Goal: Task Accomplishment & Management: Manage account settings

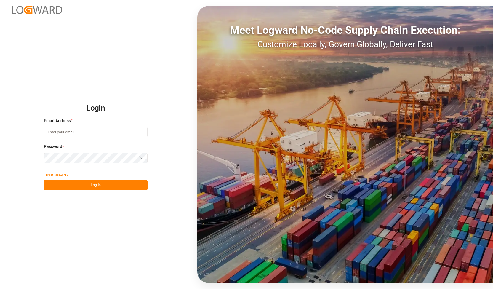
type input "[PERSON_NAME][EMAIL_ADDRESS][DOMAIN_NAME]"
click at [0, 159] on div "Login Email Address * [PERSON_NAME][EMAIL_ADDRESS][DOMAIN_NAME] Password * Show…" at bounding box center [246, 144] width 493 height 289
click at [55, 187] on button "Log In" at bounding box center [96, 185] width 104 height 10
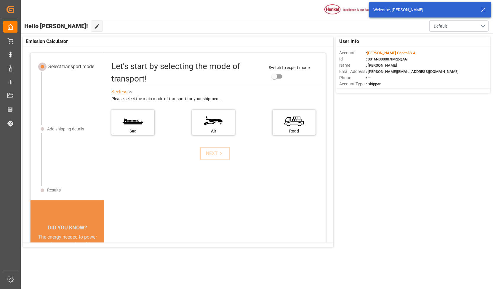
click at [485, 10] on icon at bounding box center [482, 9] width 7 height 7
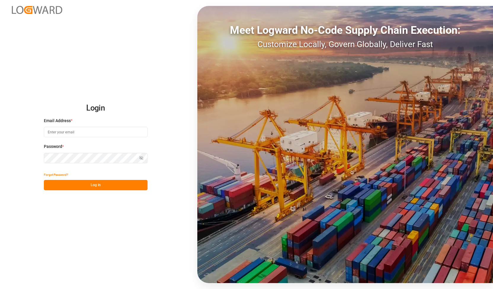
type input "[PERSON_NAME][EMAIL_ADDRESS][DOMAIN_NAME]"
click at [14, 156] on div "Login Email Address * alexander.schoeps@leschaco.com Password * Show password F…" at bounding box center [246, 144] width 493 height 289
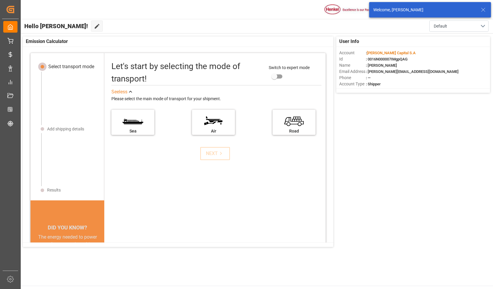
click at [485, 10] on icon at bounding box center [482, 9] width 7 height 7
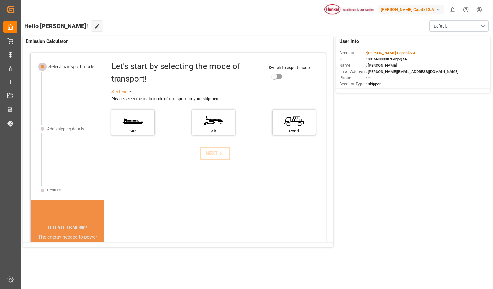
click at [424, 10] on div "Henkel Capital S.A" at bounding box center [410, 9] width 65 height 9
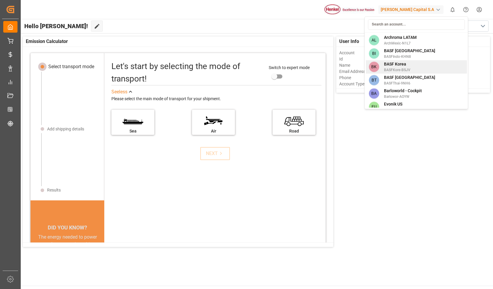
scroll to position [59, 0]
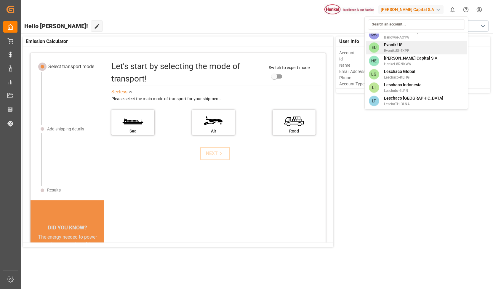
click at [400, 48] on span "EvonikUS-4XPF" at bounding box center [396, 50] width 25 height 5
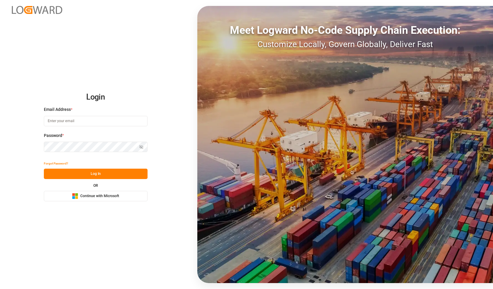
type input "alexander.schoeps@leschaco.com"
click at [0, 157] on div "Login Email Address * alexander.schoeps@leschaco.com Password * Show password F…" at bounding box center [246, 144] width 493 height 289
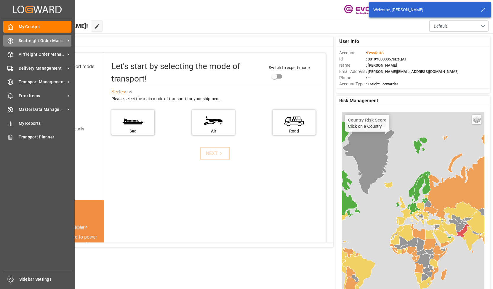
click at [49, 45] on div "Seafreight Order Management Seafreight Order Management" at bounding box center [37, 41] width 68 height 12
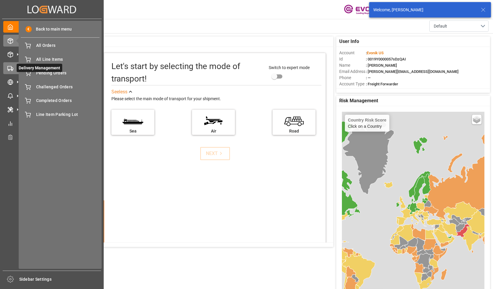
click at [12, 71] on icon at bounding box center [10, 68] width 6 height 6
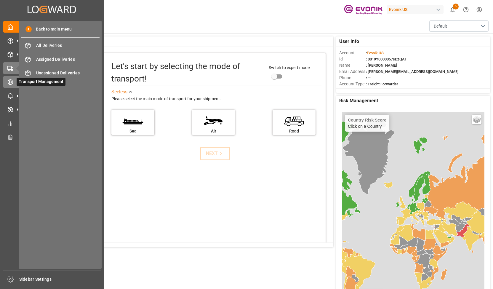
click at [11, 82] on icon at bounding box center [10, 82] width 6 height 6
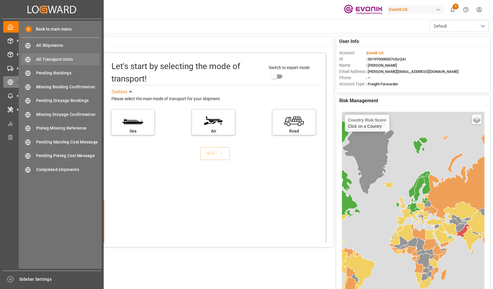
click at [57, 61] on span "All Transport Units" at bounding box center [68, 59] width 64 height 6
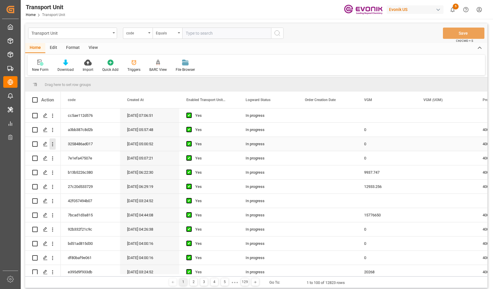
click at [53, 146] on icon "open menu" at bounding box center [52, 144] width 6 height 6
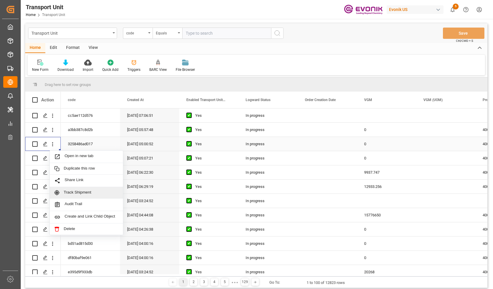
click at [74, 193] on span "Track Shipment" at bounding box center [91, 192] width 55 height 5
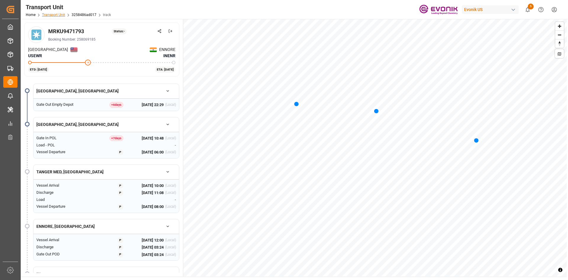
click at [61, 15] on link "Transport Unit" at bounding box center [53, 15] width 23 height 4
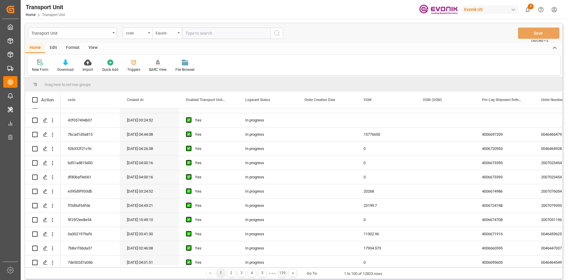
scroll to position [385, 0]
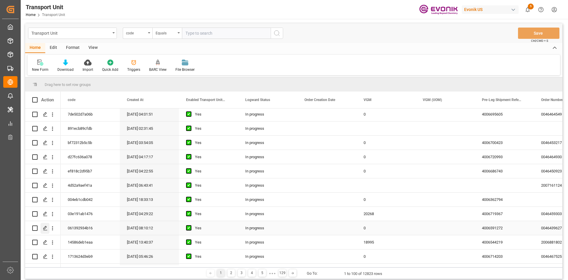
click at [45, 226] on icon "Press SPACE to select this row." at bounding box center [45, 228] width 5 height 5
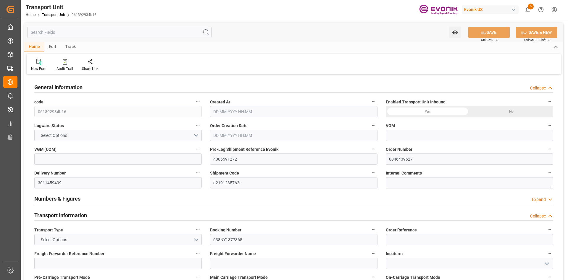
type input "0"
type input "MSC"
type input "Mediterranean Shipping Company"
type input "USMOB"
type input "NLRTM"
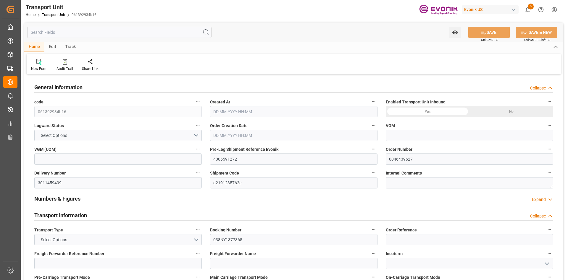
type input "9251705"
type input "USMOB"
type input "NLRTM"
type input "9251705"
type input "19006.2"
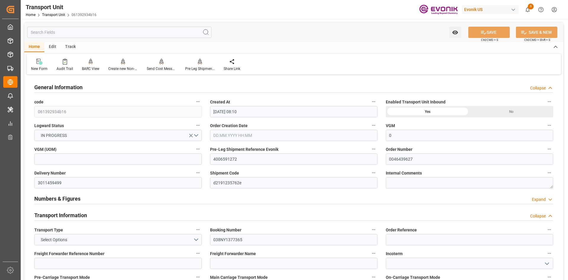
type input "[DATE] 08:10"
type input "[DATE]"
type input "[DATE] 12:00"
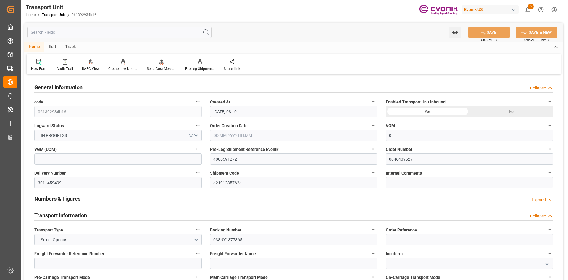
type input "[DATE] 00:00"
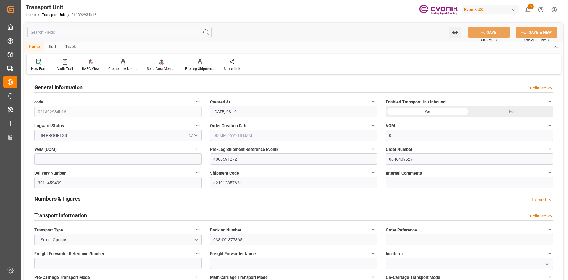
type input "[DATE] 17:00"
type input "[DATE] 12:00"
type input "[DATE] 19:00"
type input "[DATE]"
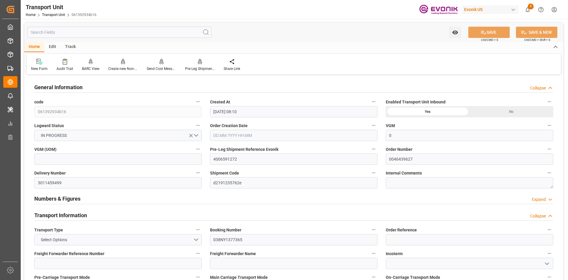
type input "[DATE] 12:00"
type input "[DATE] 00:01"
type input "[DATE] 01:58"
type input "[DATE] 17:12"
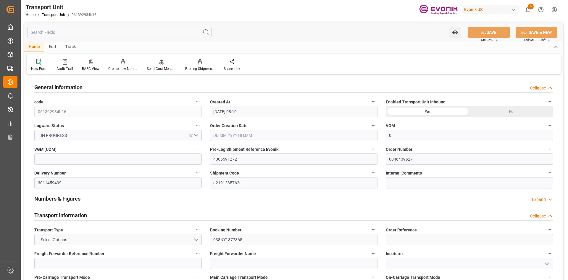
type input "[DATE] 23:59"
click at [65, 44] on div "Track" at bounding box center [71, 47] width 20 height 10
click at [28, 66] on div "Tracking" at bounding box center [38, 64] width 23 height 13
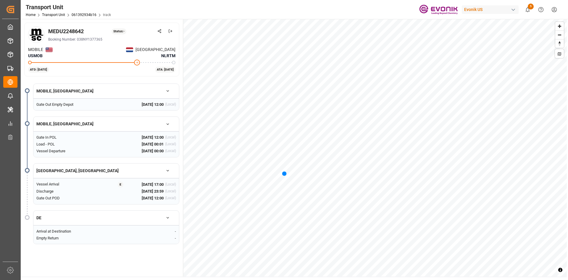
click at [171, 219] on button "button" at bounding box center [168, 218] width 17 height 10
click at [170, 218] on button "button" at bounding box center [168, 218] width 17 height 10
click at [85, 14] on link "061392934b16" at bounding box center [84, 15] width 25 height 4
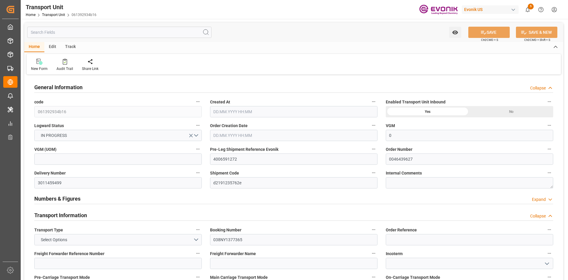
type input "0"
type input "MSC"
type input "Mediterranean Shipping Company"
type input "USMOB"
type input "NLRTM"
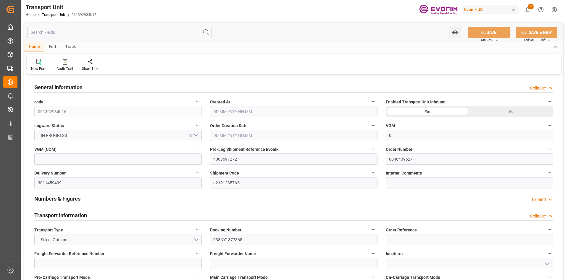
type input "9251705"
type input "USMOB"
type input "NLRTM"
type input "9251705"
type input "19006.2"
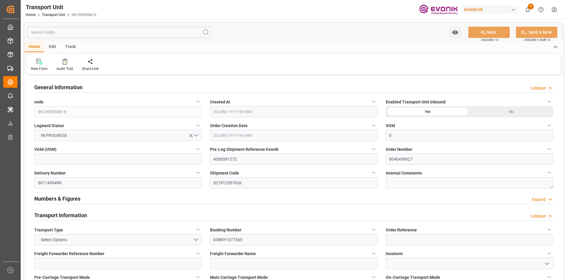
type input "[DATE] 08:10"
type input "[DATE]"
type input "[DATE] 12:00"
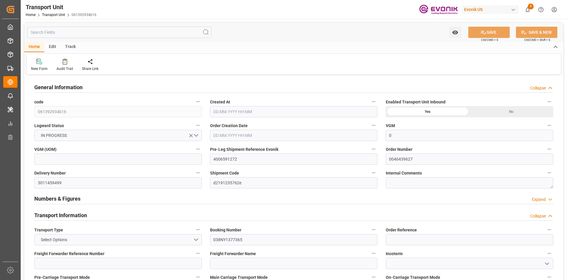
type input "[DATE] 00:00"
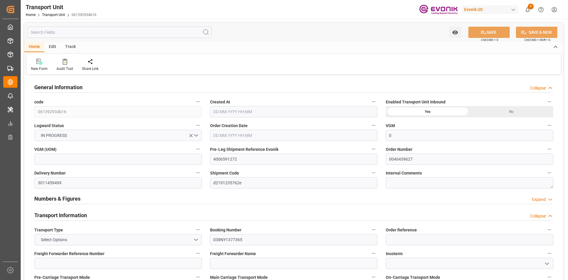
type input "[DATE] 17:00"
type input "[DATE] 12:00"
type input "[DATE] 19:00"
type input "[DATE]"
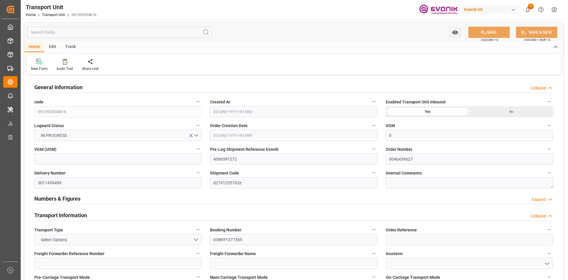
type input "[DATE] 12:00"
type input "[DATE] 00:01"
type input "[DATE] 01:58"
type input "[DATE] 17:12"
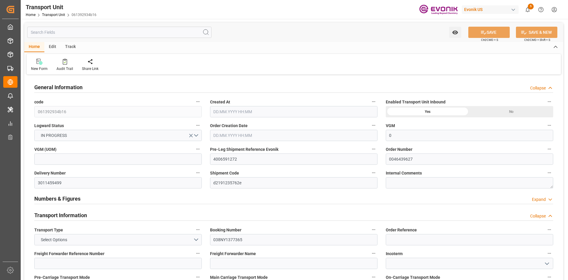
type input "[DATE] 23:59"
